Goal: Book appointment/travel/reservation

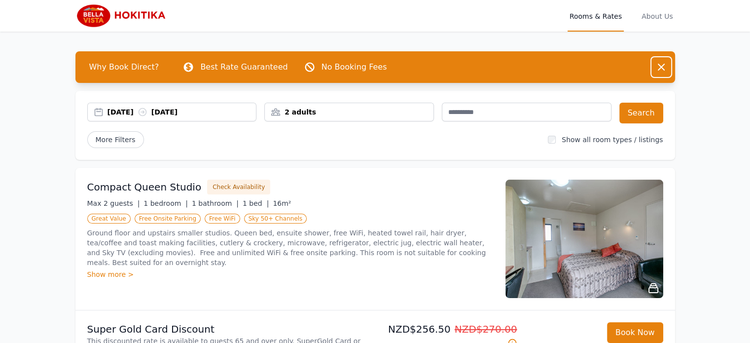
click at [660, 64] on icon "button" at bounding box center [662, 67] width 12 height 12
click at [663, 65] on icon "button" at bounding box center [661, 67] width 6 height 6
click at [662, 67] on icon "button" at bounding box center [661, 67] width 6 height 6
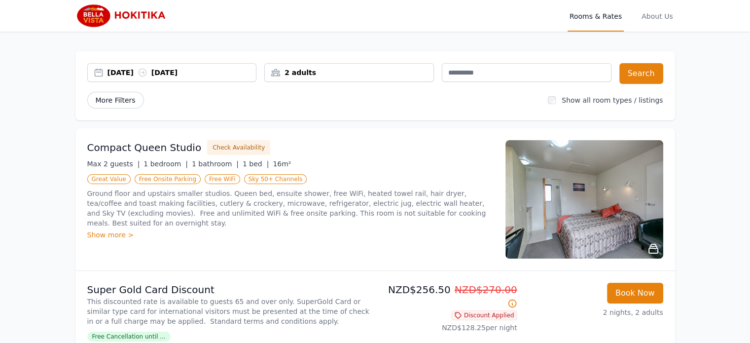
click at [110, 96] on span "More Filters" at bounding box center [115, 100] width 57 height 17
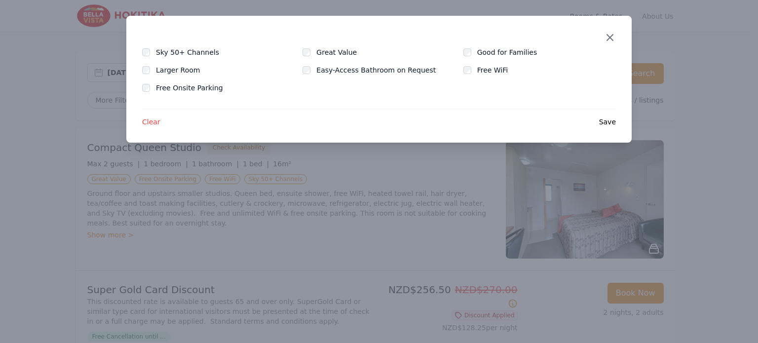
click at [609, 43] on icon "button" at bounding box center [610, 38] width 12 height 12
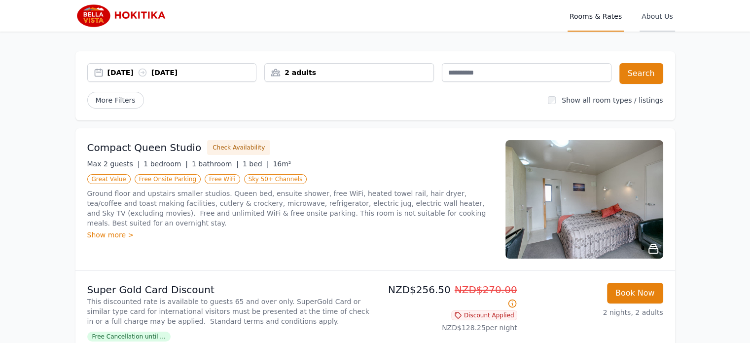
click at [658, 17] on span "About Us" at bounding box center [657, 16] width 35 height 32
